Goal: Task Accomplishment & Management: Use online tool/utility

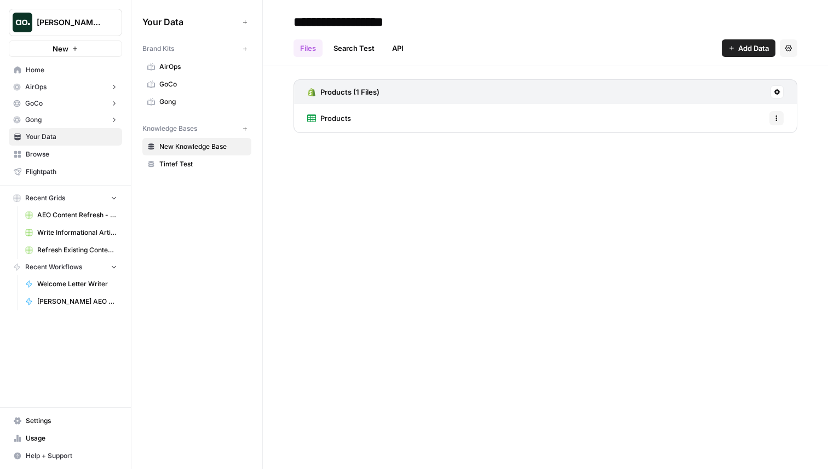
click at [70, 215] on span "AEO Content Refresh - Testing" at bounding box center [77, 215] width 80 height 10
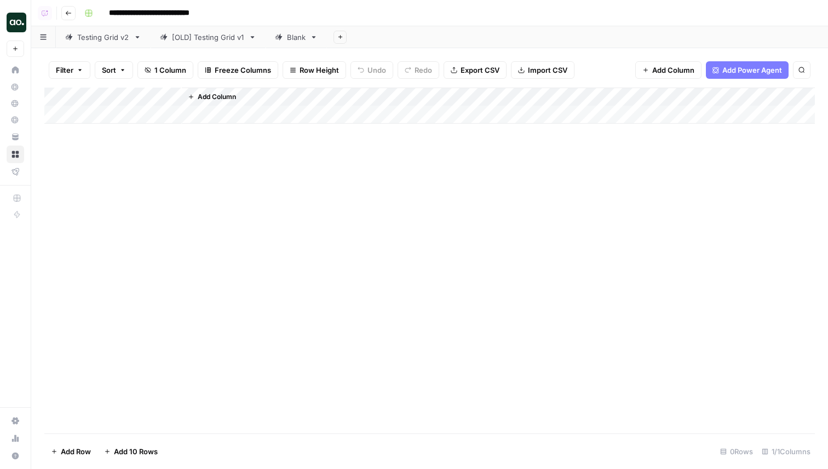
click at [118, 43] on link "Testing Grid v2" at bounding box center [103, 37] width 95 height 22
click at [593, 113] on div "Add Column" at bounding box center [429, 261] width 771 height 346
